Goal: Task Accomplishment & Management: Manage account settings

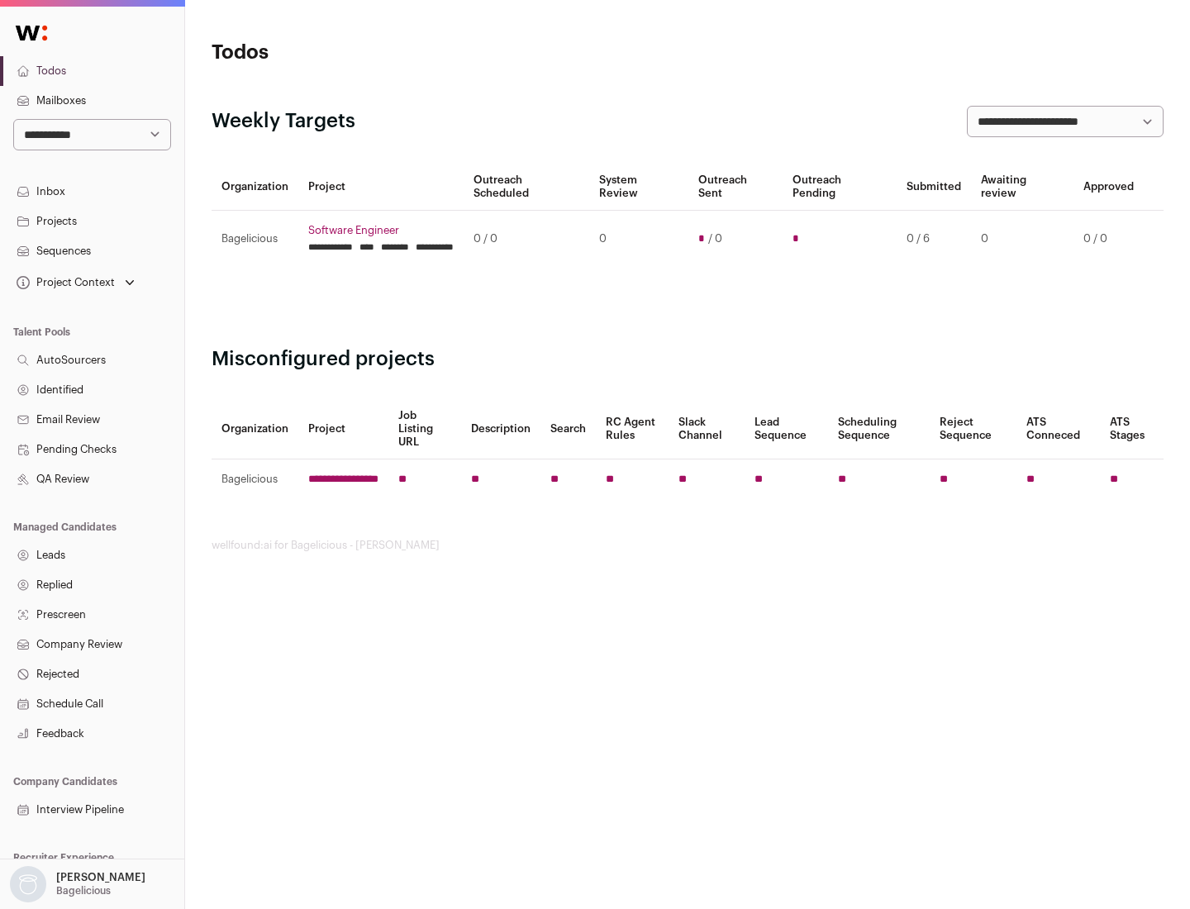
click at [92, 221] on link "Projects" at bounding box center [92, 222] width 184 height 30
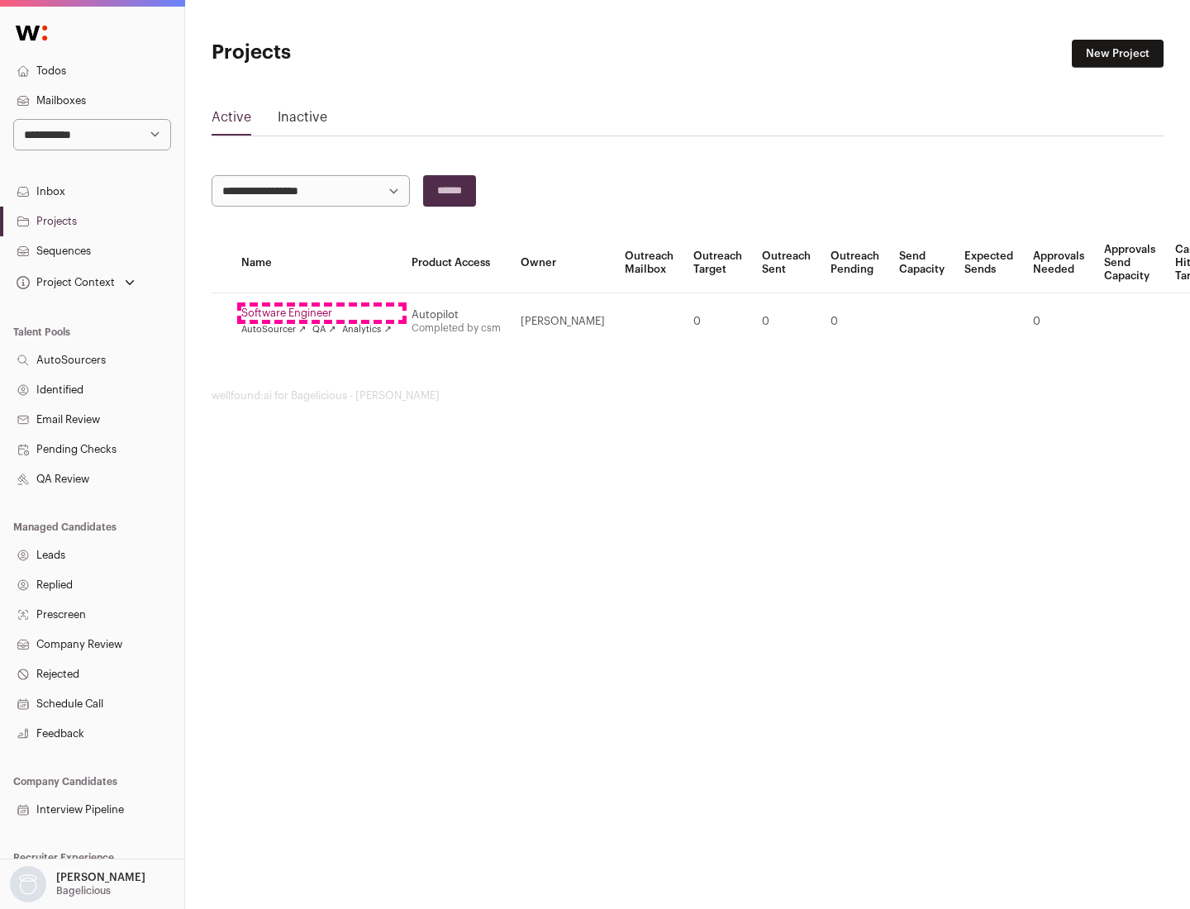
click at [322, 313] on link "Software Engineer" at bounding box center [316, 313] width 150 height 13
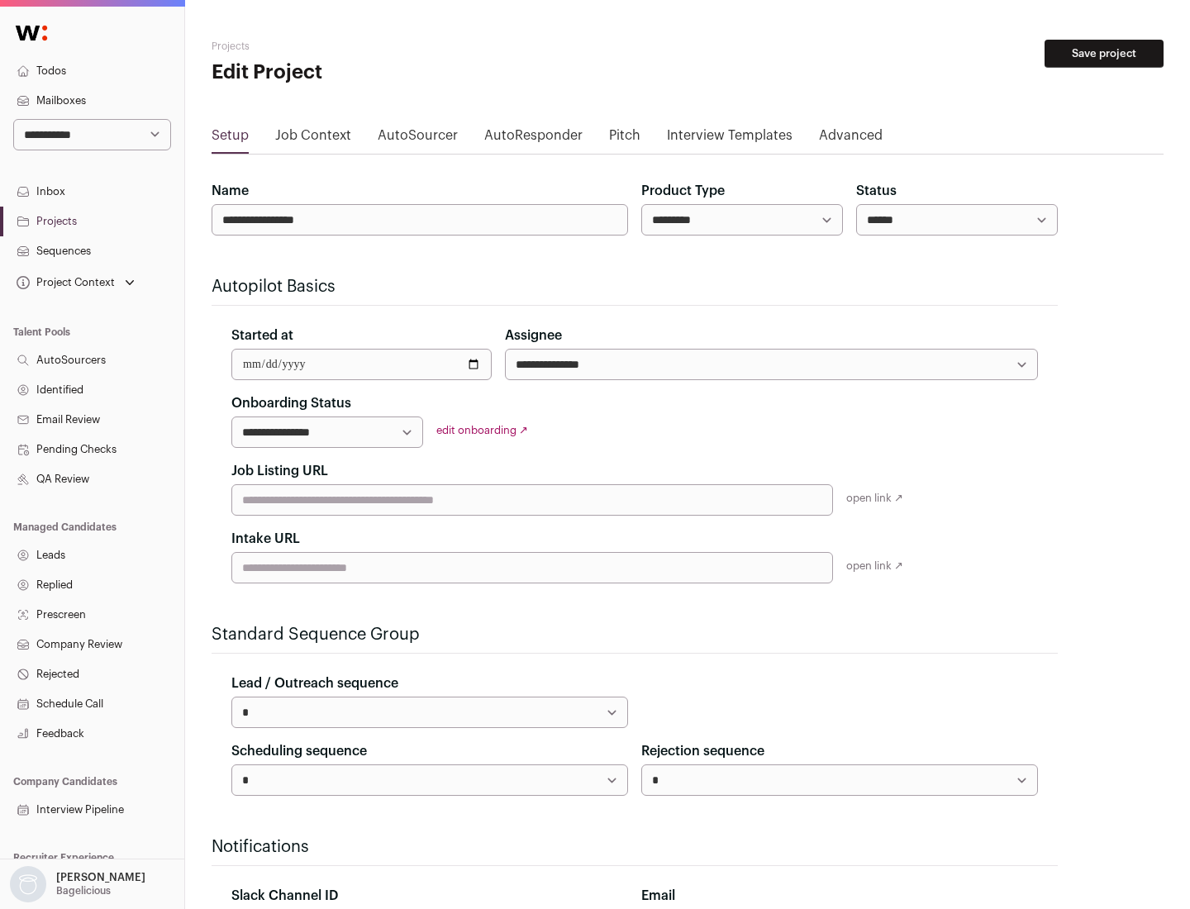
click at [1104, 54] on button "Save project" at bounding box center [1104, 54] width 119 height 28
